Goal: Task Accomplishment & Management: Use online tool/utility

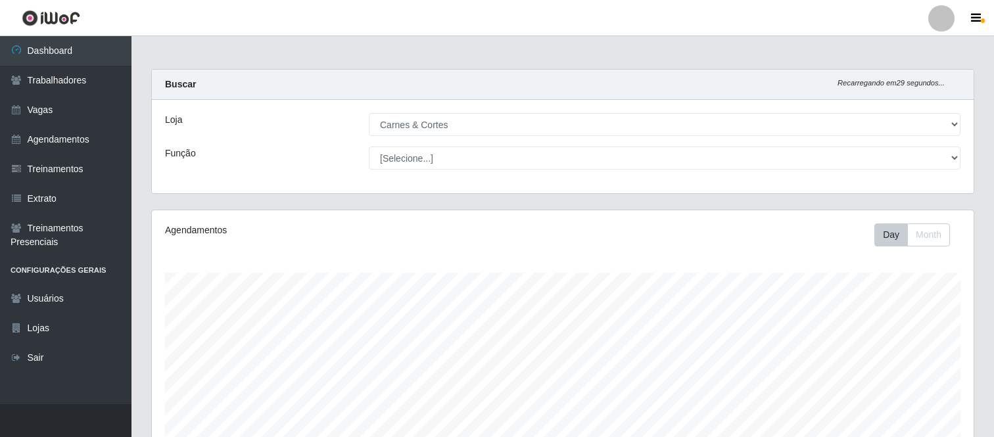
select select "433"
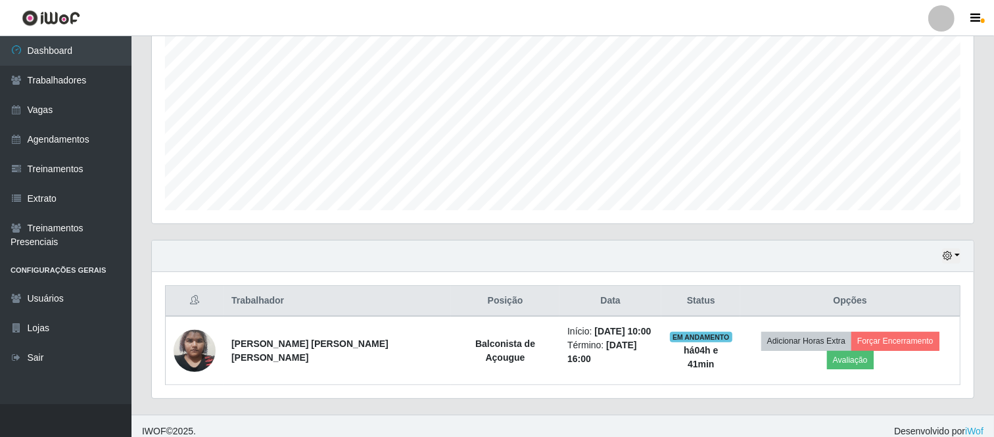
scroll to position [272, 822]
click at [944, 252] on icon "button" at bounding box center [946, 255] width 9 height 9
click at [901, 211] on button "1 Semana" at bounding box center [907, 207] width 104 height 28
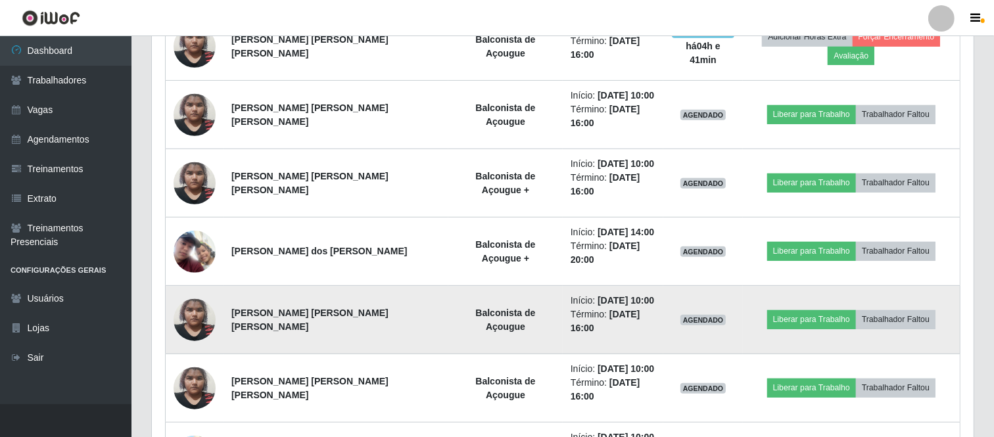
scroll to position [539, 0]
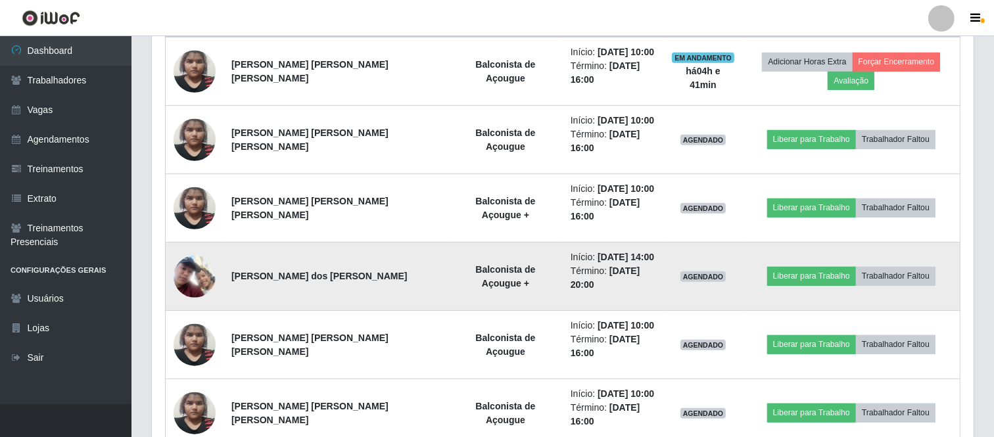
click at [200, 256] on img at bounding box center [195, 277] width 42 height 42
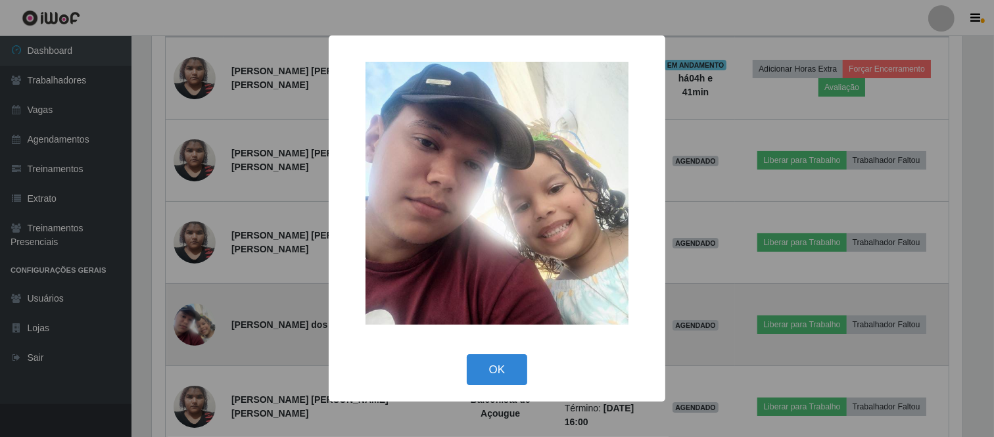
scroll to position [272, 813]
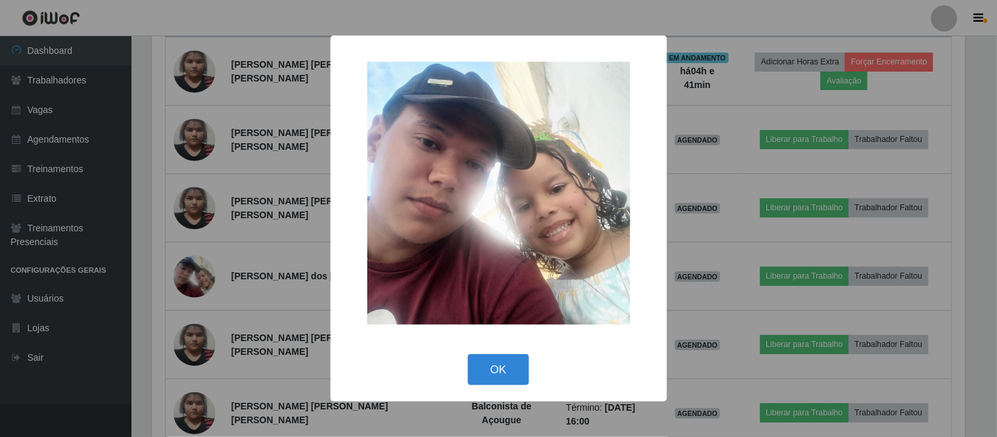
click at [741, 252] on div "× OK Cancel" at bounding box center [498, 218] width 997 height 437
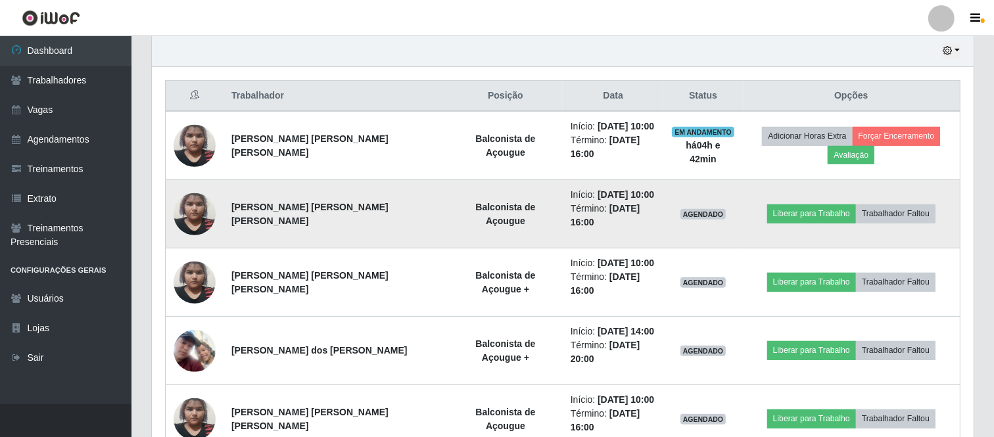
scroll to position [465, 0]
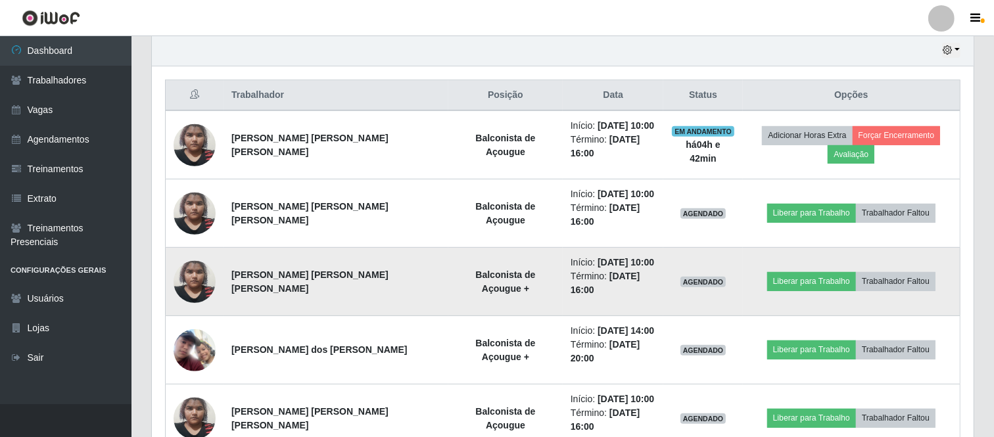
click at [570, 269] on li "Término: [DATE] 16:00" at bounding box center [612, 283] width 85 height 28
drag, startPoint x: 531, startPoint y: 246, endPoint x: 618, endPoint y: 244, distance: 87.4
click at [618, 256] on li "Início: [DATE] 10:00" at bounding box center [612, 263] width 85 height 14
click at [590, 271] on time "[DATE] 16:00" at bounding box center [605, 283] width 70 height 24
drag, startPoint x: 599, startPoint y: 260, endPoint x: 593, endPoint y: 243, distance: 17.3
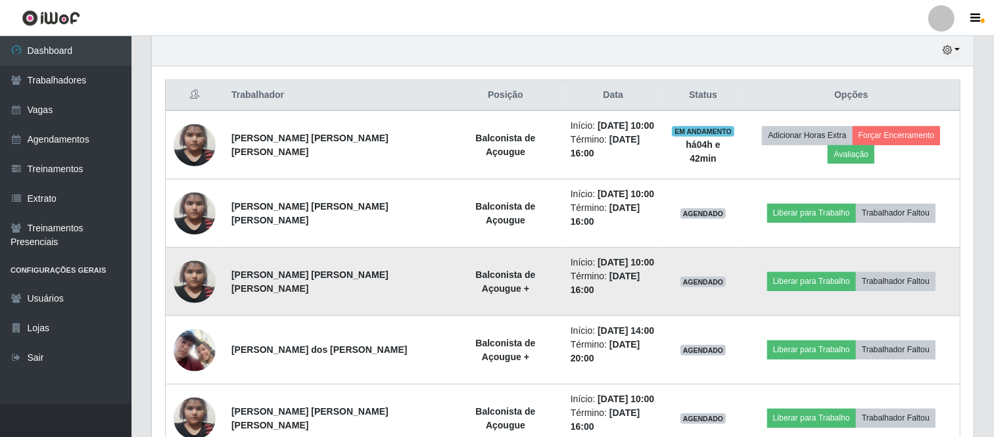
click at [593, 256] on ul "Início: 20/09/2025, 10:00 Término: 20/09/2025, 16:00" at bounding box center [612, 276] width 85 height 41
click at [610, 269] on li "Término: 20/09/2025, 16:00" at bounding box center [612, 283] width 85 height 28
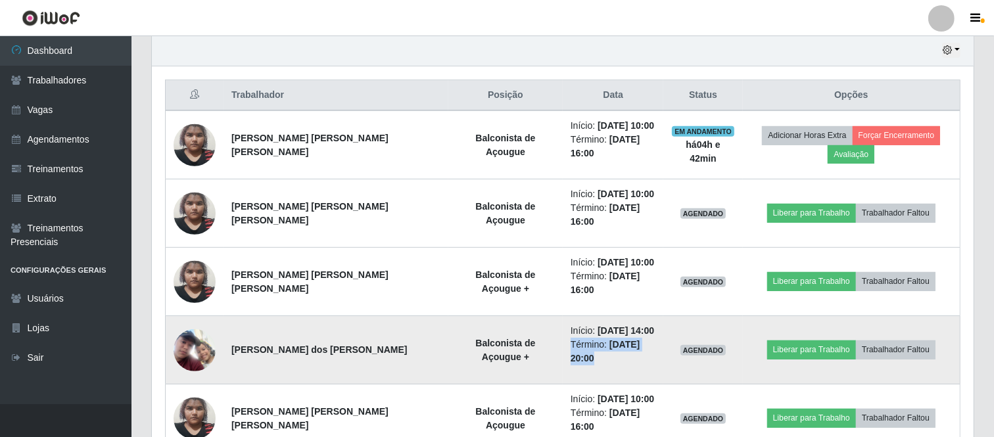
drag, startPoint x: 586, startPoint y: 308, endPoint x: 599, endPoint y: 327, distance: 23.2
click at [599, 327] on td "Início: 20/09/2025, 14:00 Término: 20/09/2025, 20:00" at bounding box center [613, 350] width 101 height 68
click at [608, 339] on time "[DATE] 20:00" at bounding box center [605, 351] width 70 height 24
click at [597, 325] on time "[DATE] 14:00" at bounding box center [625, 330] width 57 height 11
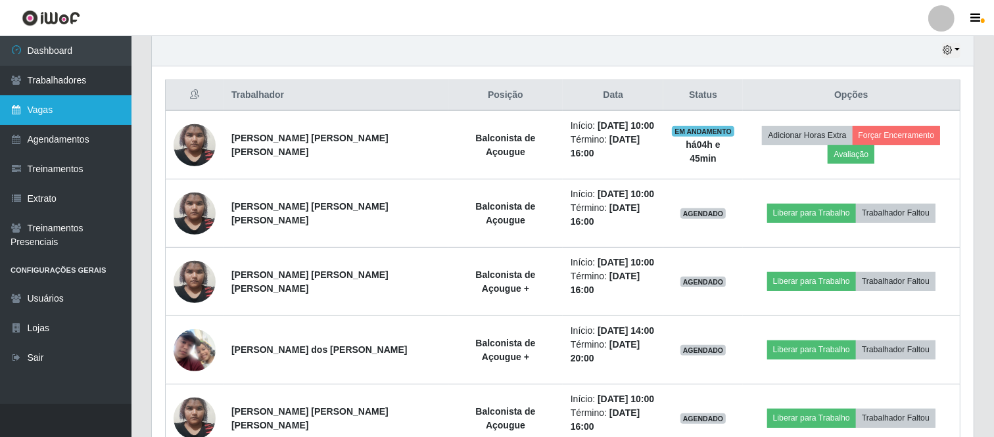
click at [47, 99] on link "Vagas" at bounding box center [65, 110] width 131 height 30
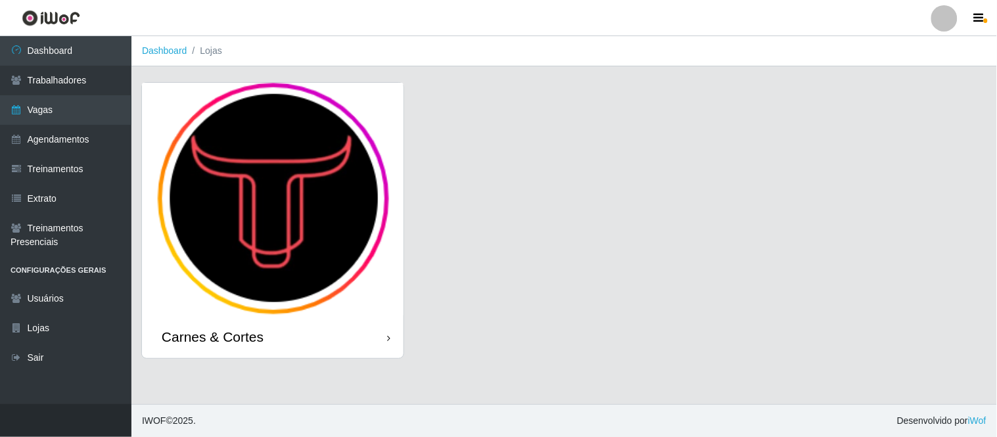
click at [263, 229] on img at bounding box center [273, 199] width 262 height 233
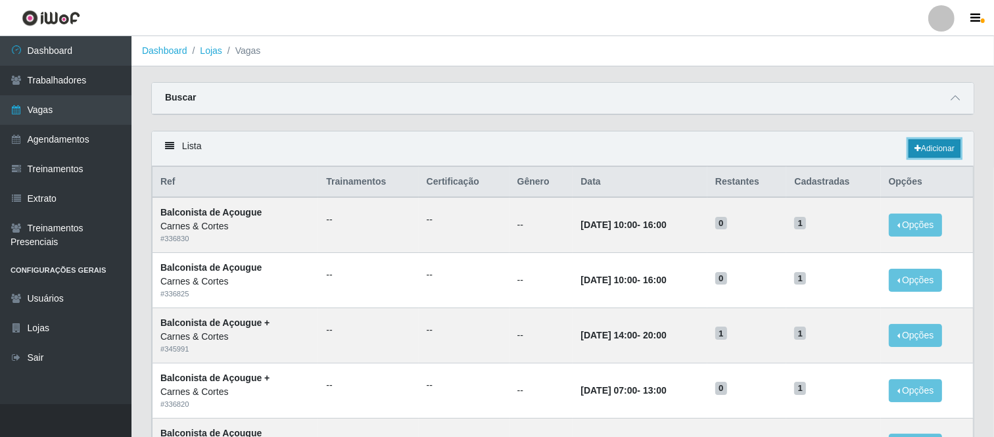
click at [929, 152] on link "Adicionar" at bounding box center [934, 148] width 52 height 18
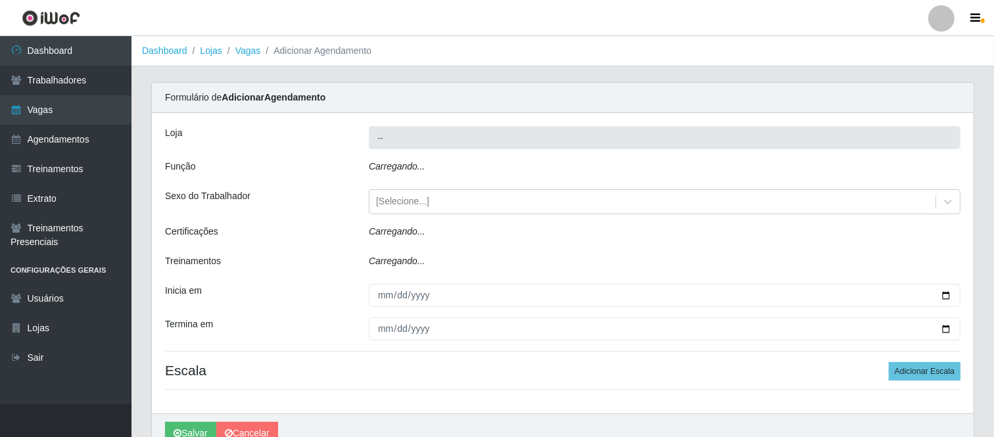
type input "Carnes & Cortes"
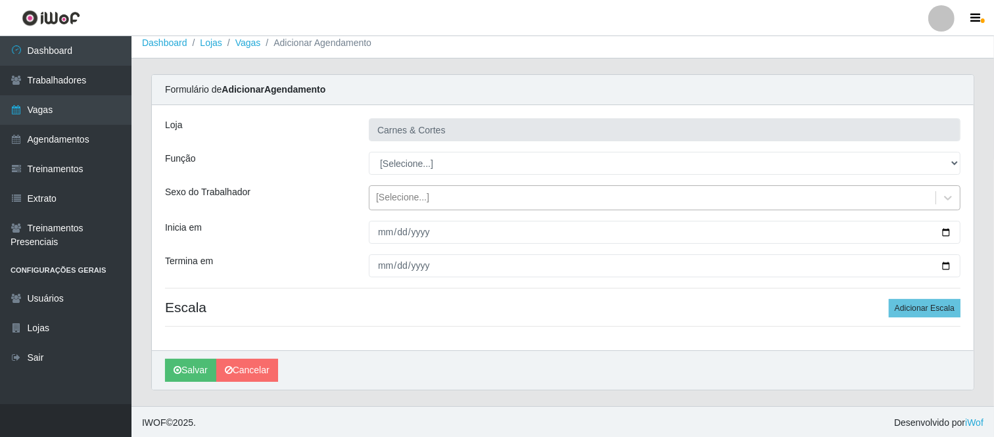
scroll to position [10, 0]
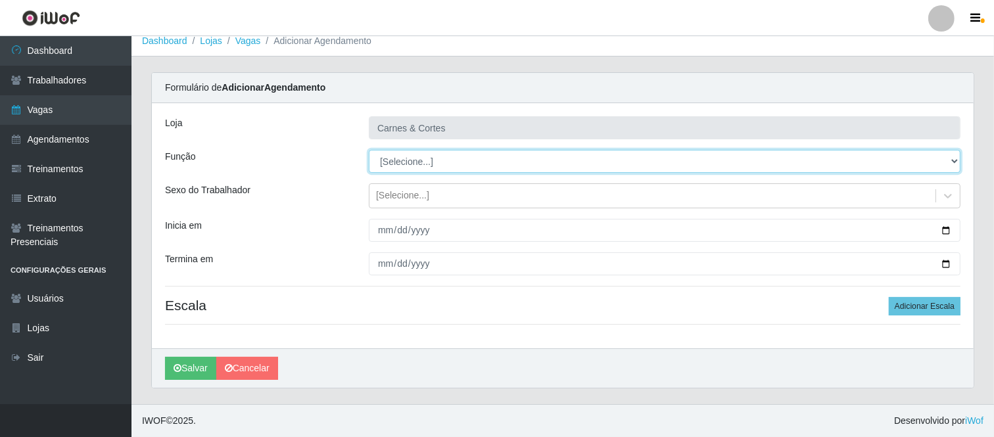
click at [402, 161] on select "[Selecione...] ASG ASG + ASG ++ Balconista de Açougue Balconista de Açougue + B…" at bounding box center [664, 161] width 591 height 23
select select "123"
click at [369, 150] on select "[Selecione...] ASG ASG + ASG ++ Balconista de Açougue Balconista de Açougue + B…" at bounding box center [664, 161] width 591 height 23
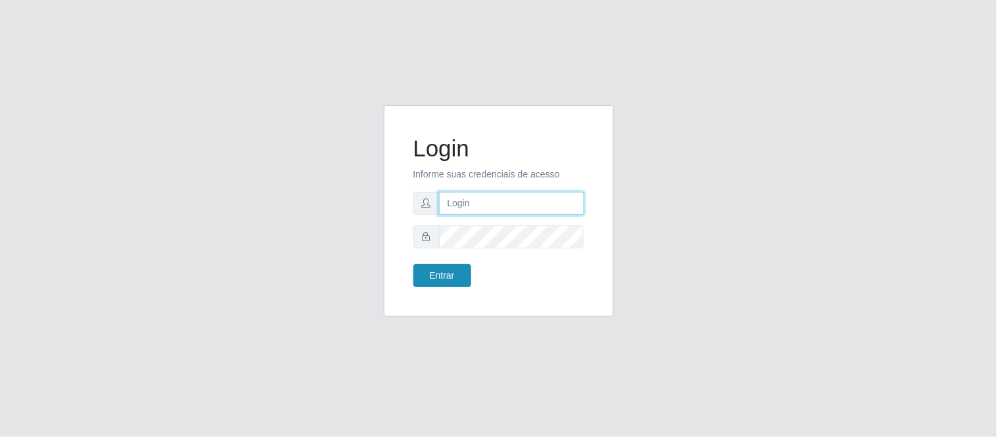
type input "deyvid@carnesecortes"
click at [450, 275] on button "Entrar" at bounding box center [442, 275] width 58 height 23
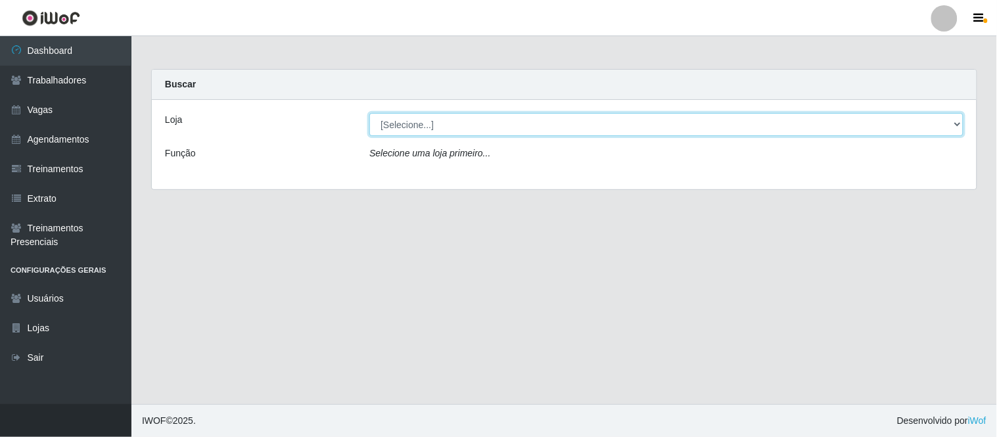
drag, startPoint x: 453, startPoint y: 120, endPoint x: 452, endPoint y: 135, distance: 14.6
click at [453, 120] on select "[Selecione...] Carnes & Cortes" at bounding box center [666, 124] width 594 height 23
select select "433"
click at [369, 113] on select "[Selecione...] Carnes & Cortes" at bounding box center [666, 124] width 594 height 23
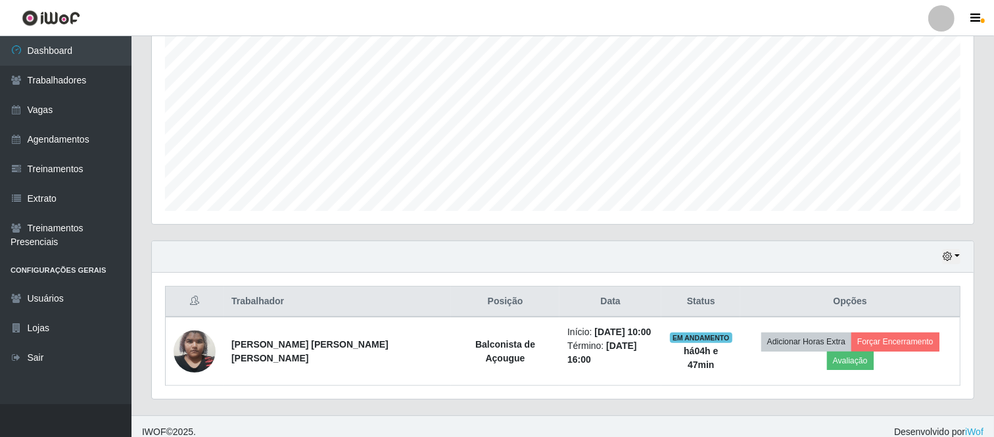
scroll to position [260, 0]
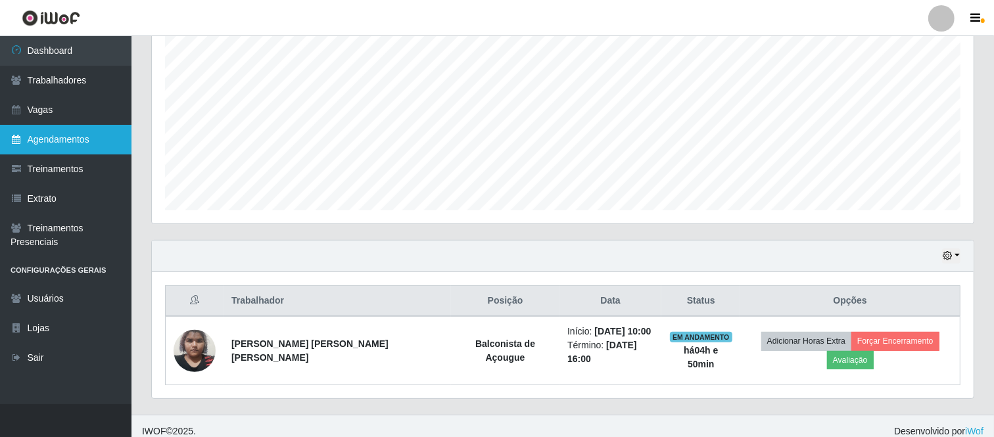
click at [38, 135] on link "Agendamentos" at bounding box center [65, 140] width 131 height 30
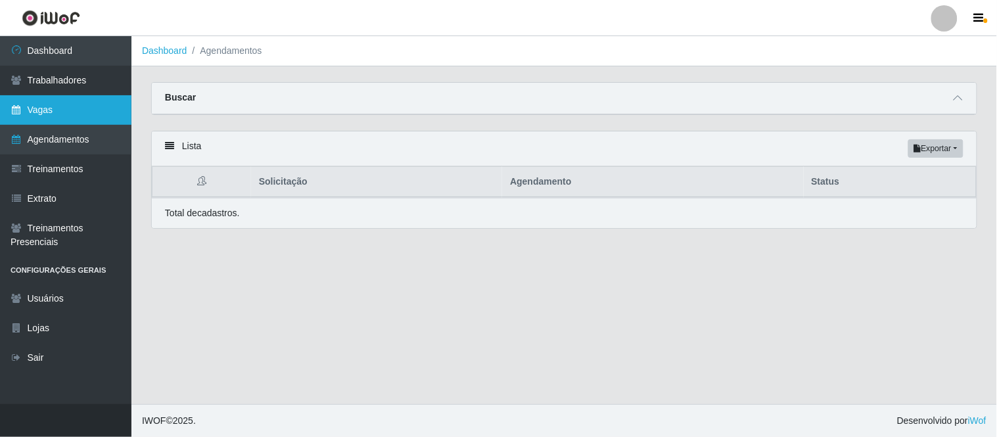
click at [101, 116] on link "Vagas" at bounding box center [65, 110] width 131 height 30
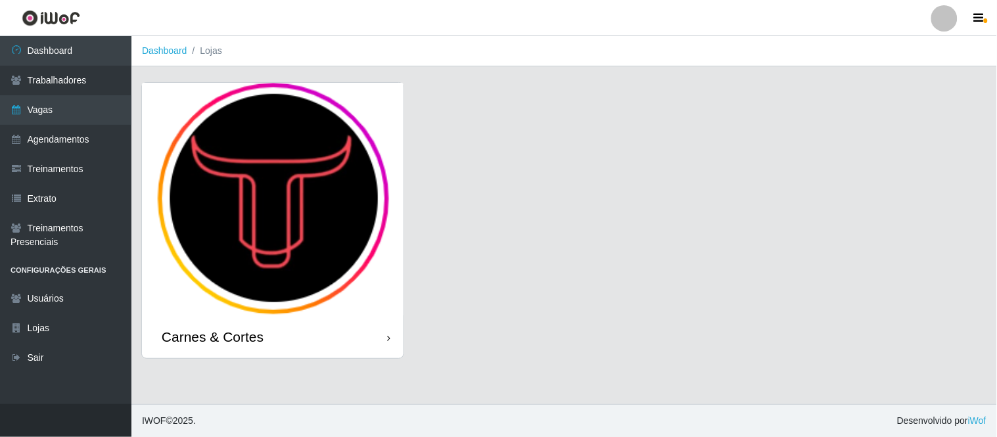
click at [344, 202] on img at bounding box center [273, 199] width 262 height 233
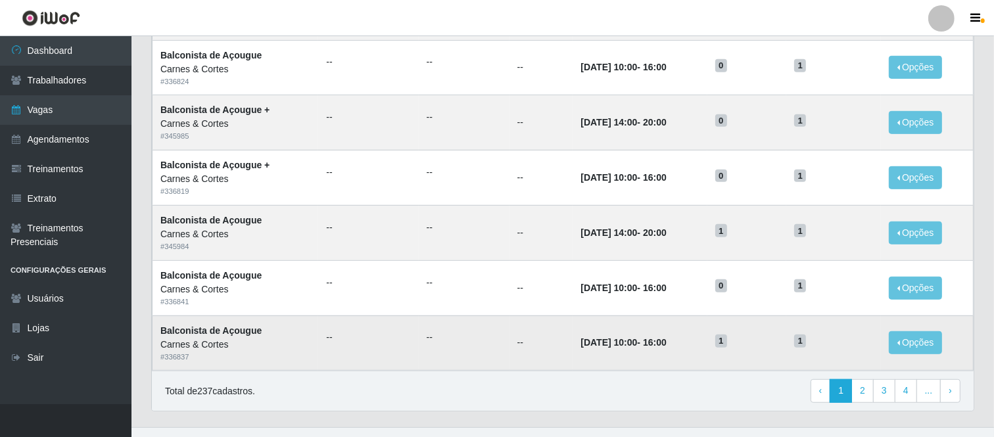
scroll to position [657, 0]
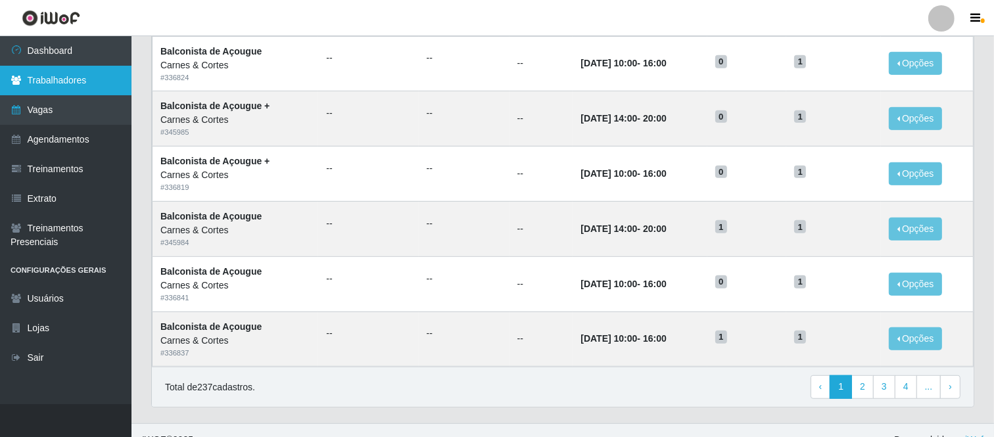
click at [93, 82] on link "Trabalhadores" at bounding box center [65, 81] width 131 height 30
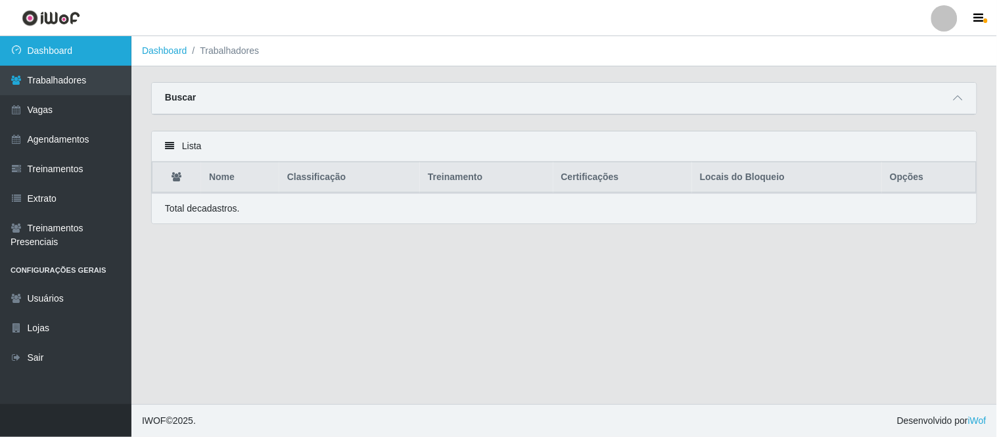
click at [40, 37] on link "Dashboard" at bounding box center [65, 51] width 131 height 30
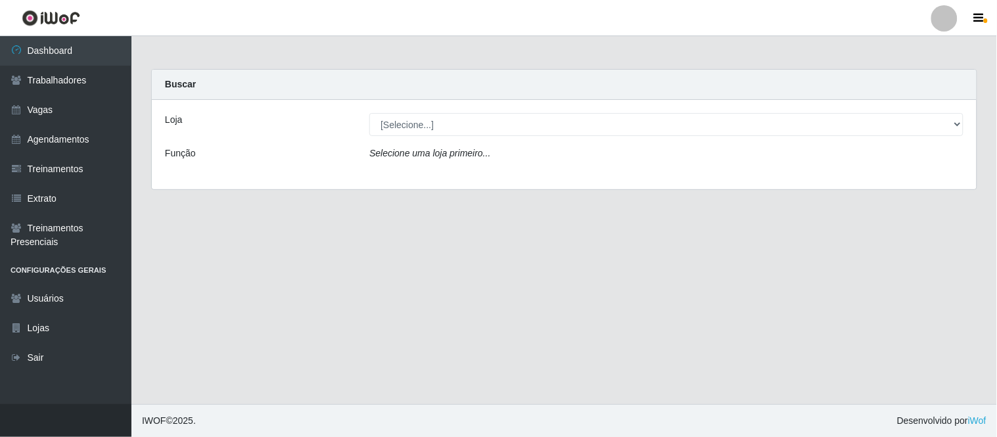
click at [439, 136] on div "Loja [Selecione...] Carnes & Cortes Função Selecione uma loja primeiro..." at bounding box center [564, 144] width 825 height 89
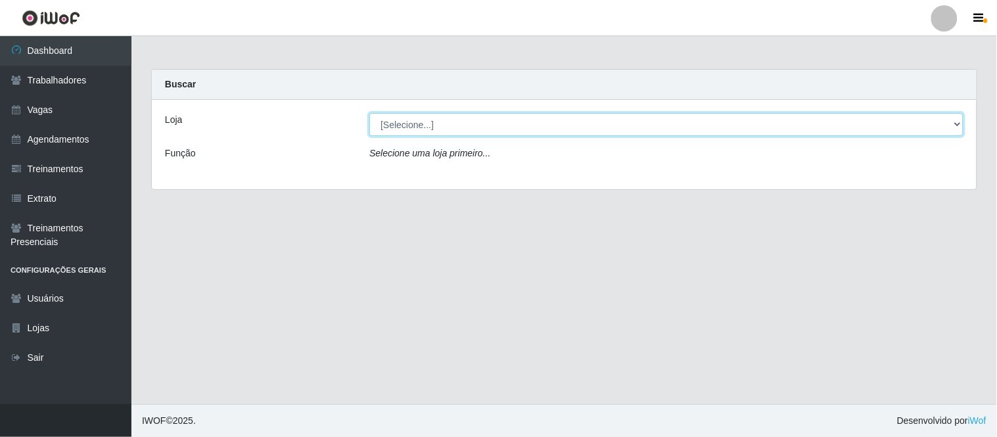
click at [440, 135] on select "[Selecione...] Carnes & Cortes" at bounding box center [666, 124] width 594 height 23
select select "433"
click at [369, 113] on select "[Selecione...] Carnes & Cortes" at bounding box center [666, 124] width 594 height 23
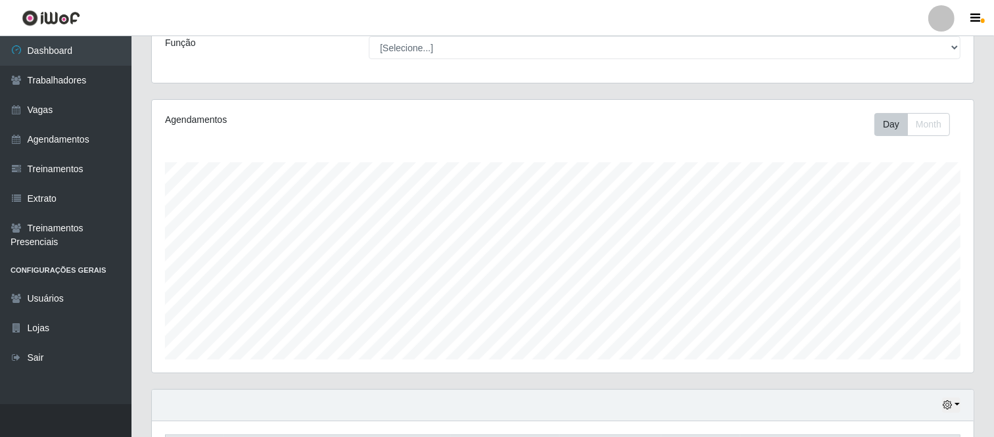
scroll to position [260, 0]
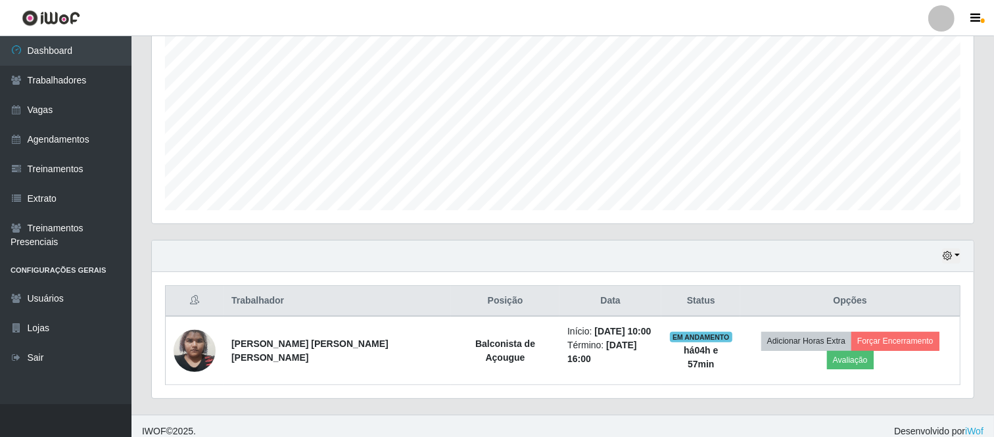
click at [940, 250] on div "Hoje 1 dia 3 dias 1 Semana Não encerrados" at bounding box center [563, 257] width 822 height 32
click at [954, 259] on button "button" at bounding box center [951, 255] width 18 height 15
click at [901, 207] on button "1 Semana" at bounding box center [907, 207] width 104 height 28
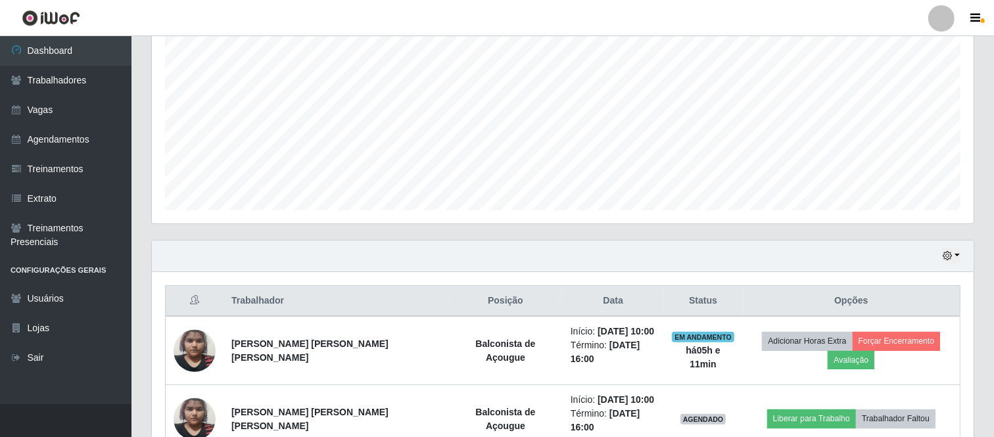
scroll to position [392, 0]
